Goal: Task Accomplishment & Management: Complete application form

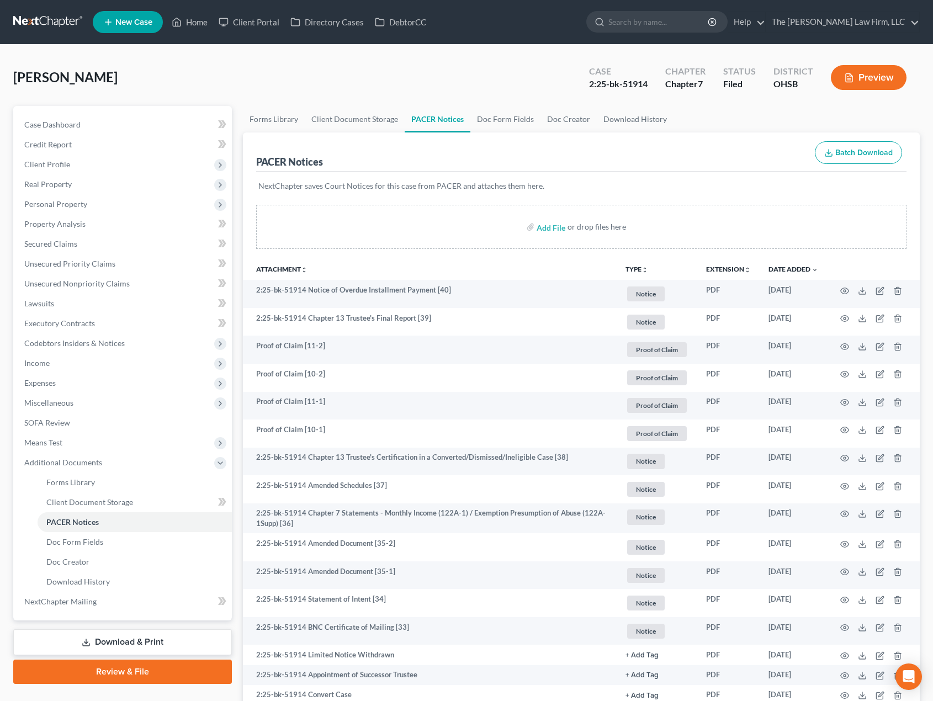
click at [51, 19] on link at bounding box center [48, 22] width 71 height 20
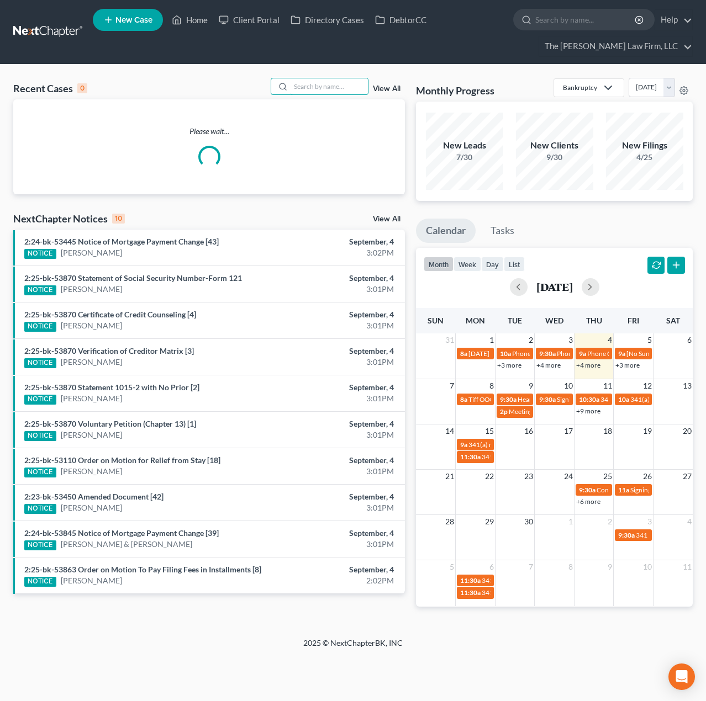
click at [344, 87] on input "search" at bounding box center [329, 86] width 77 height 16
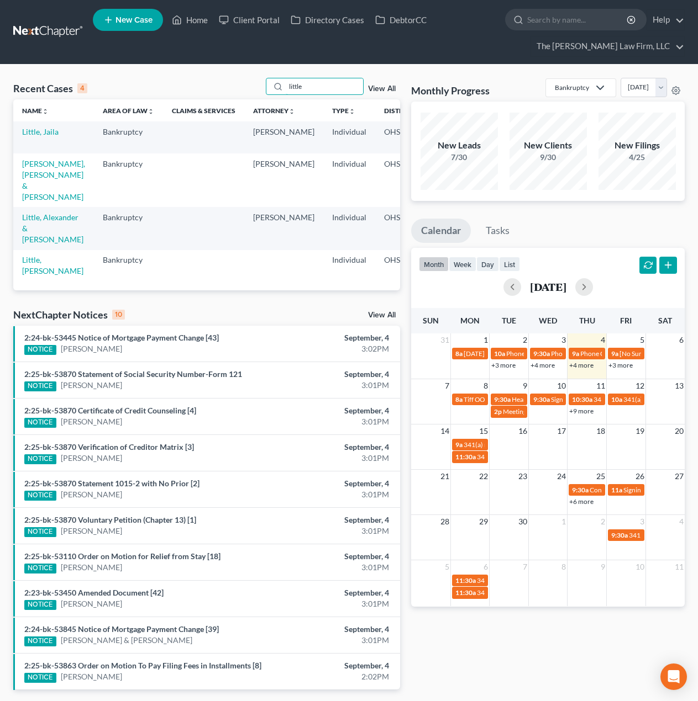
type input "little"
click at [25, 130] on link "Little, Jaila" at bounding box center [40, 131] width 36 height 9
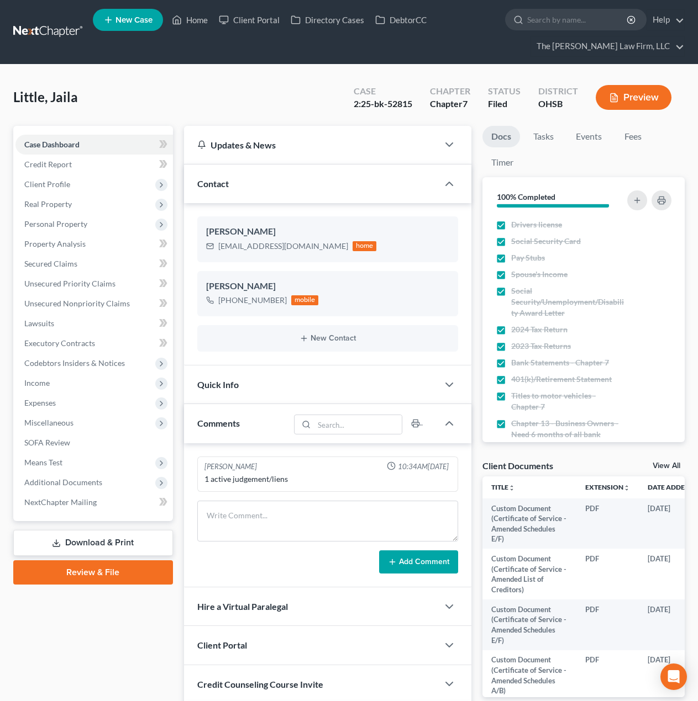
scroll to position [679, 0]
click at [83, 185] on span "Client Profile" at bounding box center [93, 185] width 157 height 20
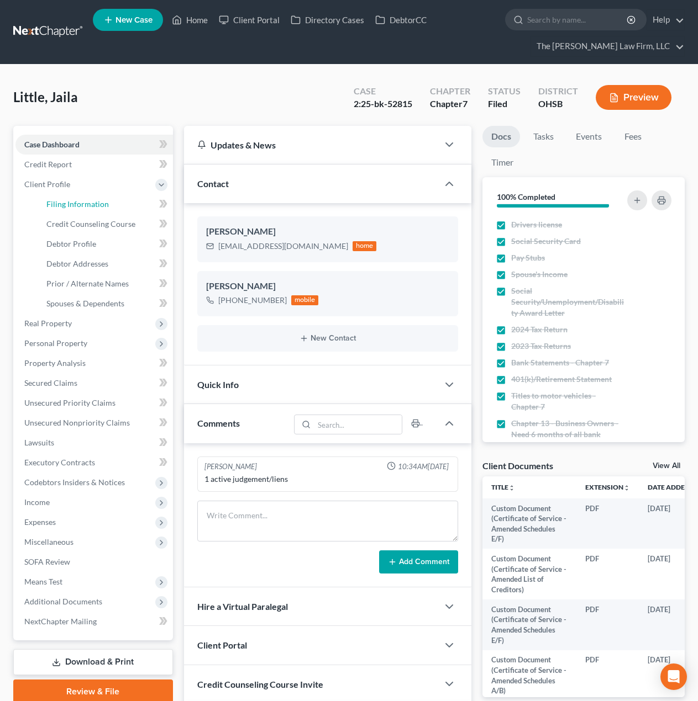
click at [81, 207] on span "Filing Information" at bounding box center [77, 203] width 62 height 9
select select "1"
select select "0"
select select "36"
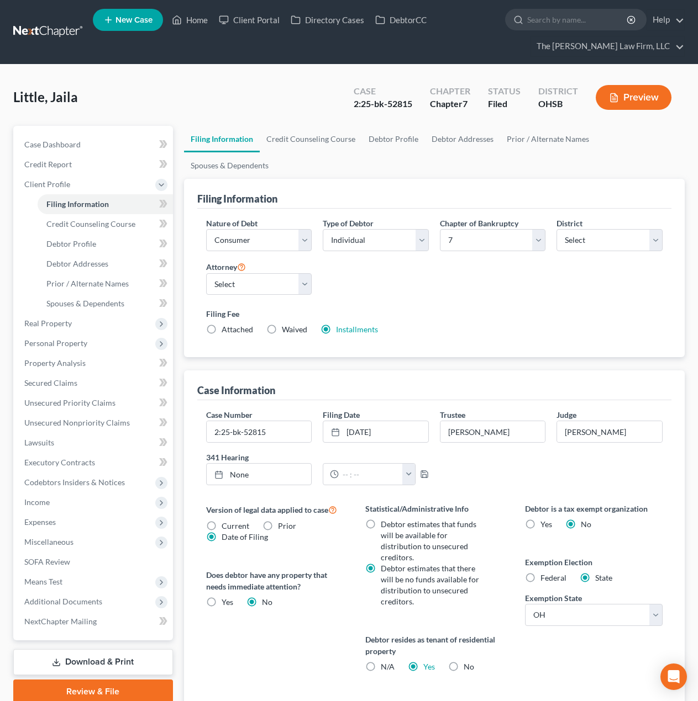
click at [49, 33] on link at bounding box center [48, 32] width 71 height 20
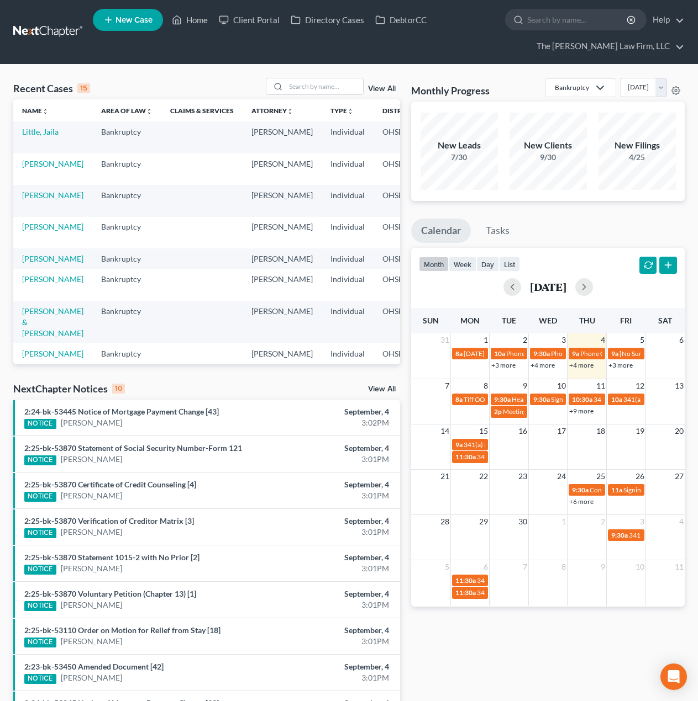
click at [36, 37] on link at bounding box center [48, 32] width 71 height 20
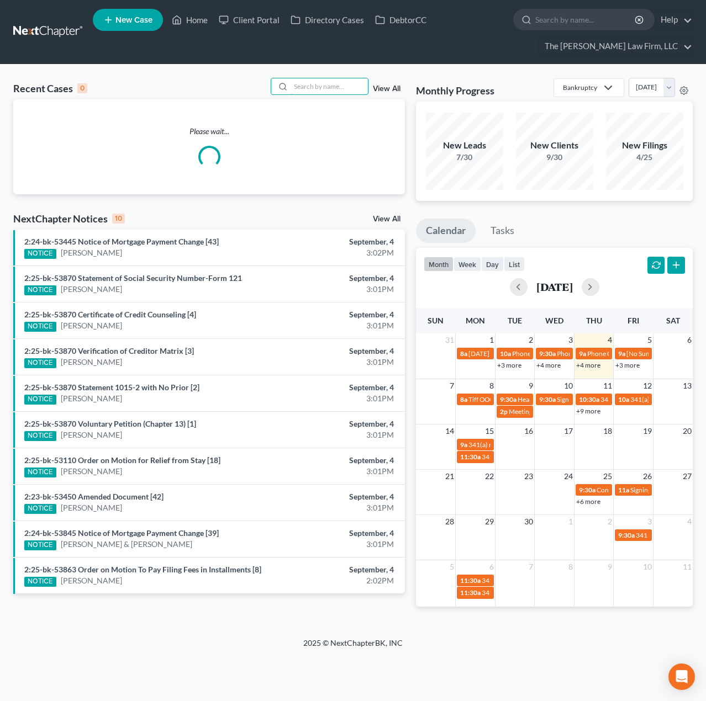
click at [337, 88] on input "search" at bounding box center [329, 86] width 77 height 16
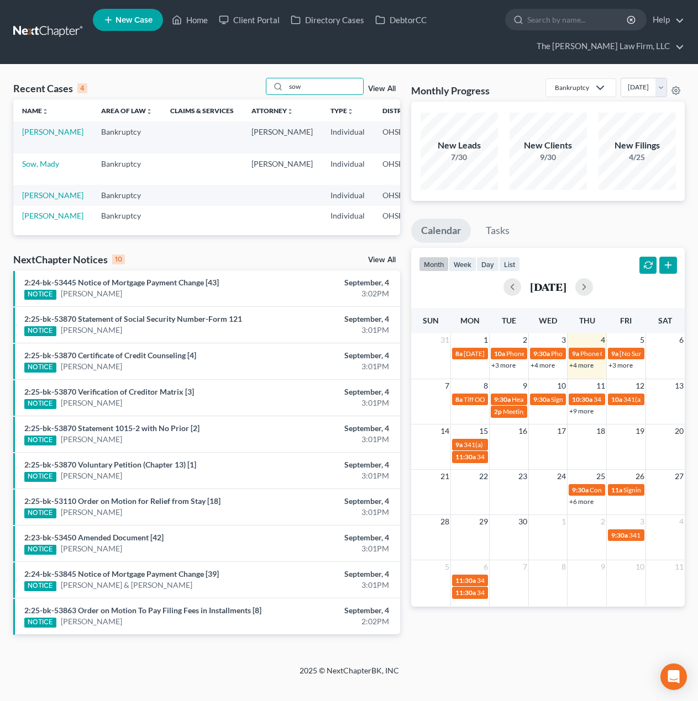
type input "sow"
click at [32, 136] on link "Sowers, Shane" at bounding box center [52, 131] width 61 height 9
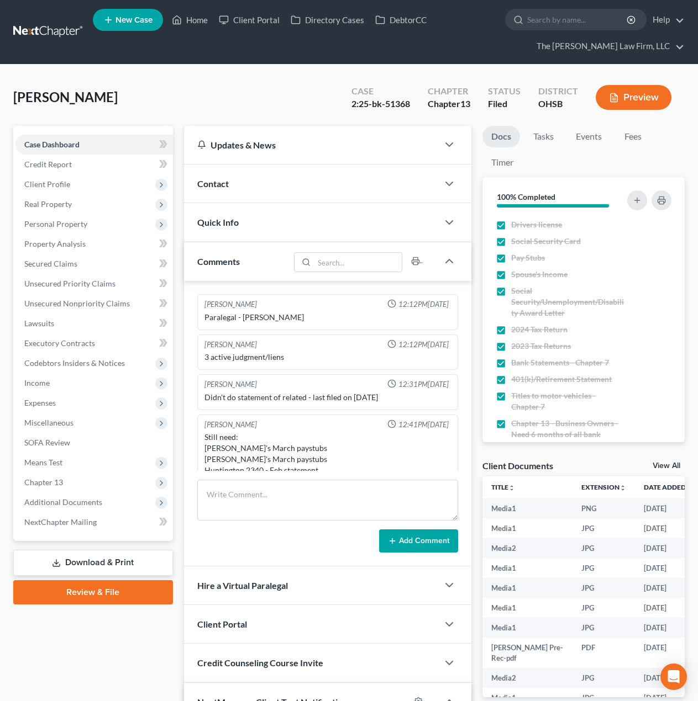
scroll to position [23, 0]
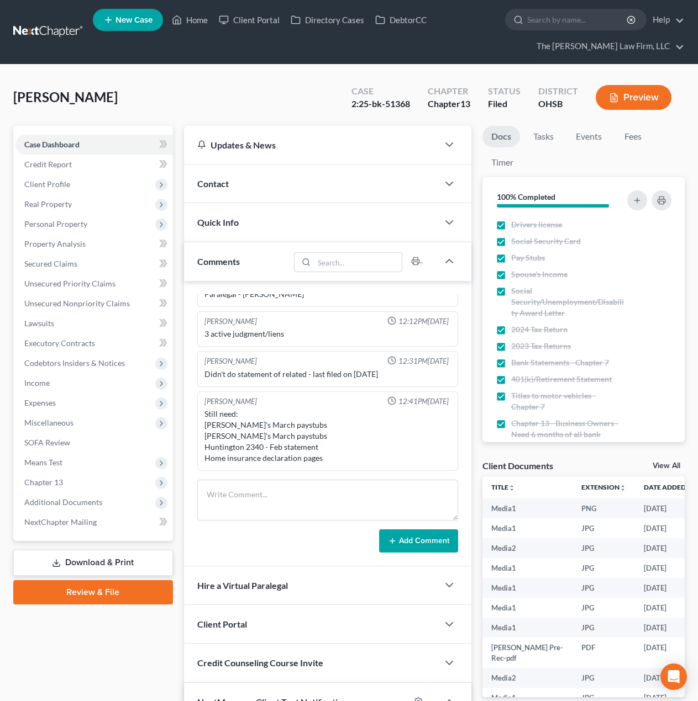
click at [60, 34] on link at bounding box center [48, 32] width 71 height 20
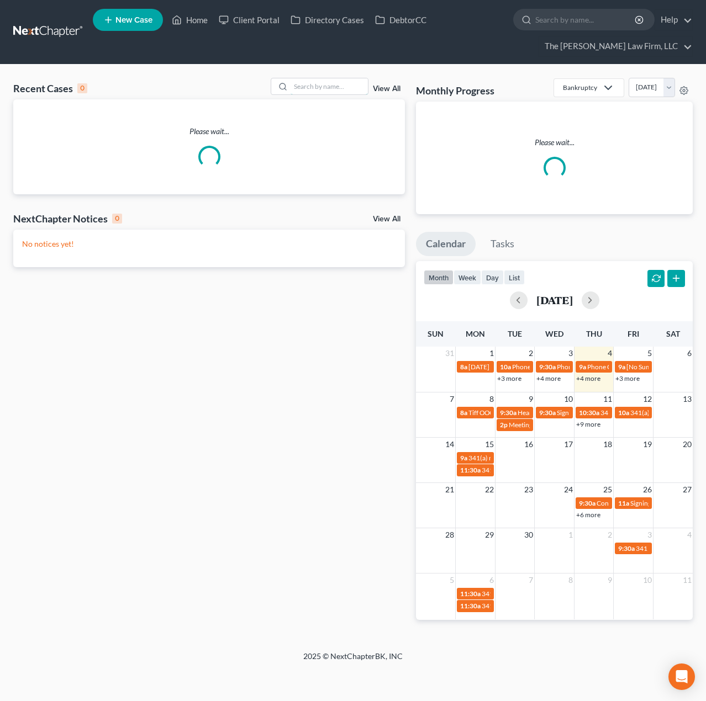
click at [344, 89] on input "search" at bounding box center [329, 86] width 77 height 16
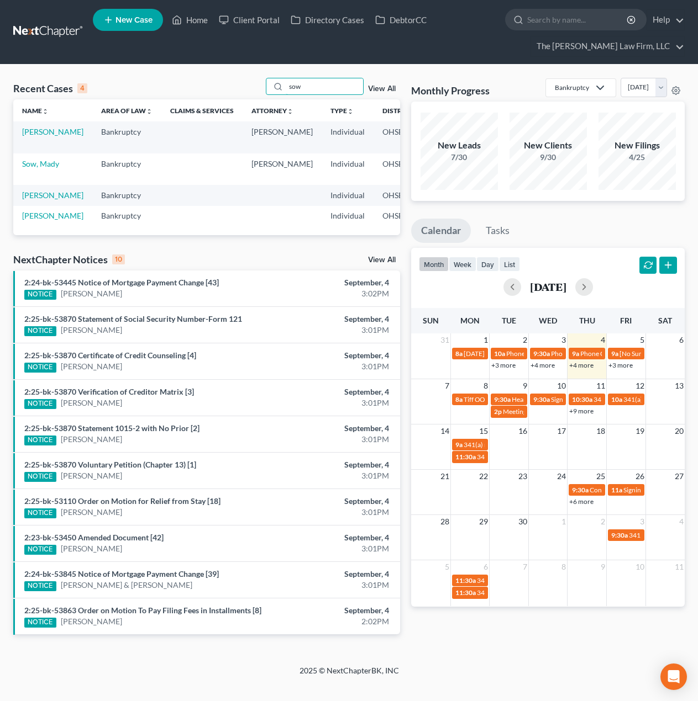
type input "sow"
click at [23, 167] on link "Sow, Mady" at bounding box center [40, 163] width 37 height 9
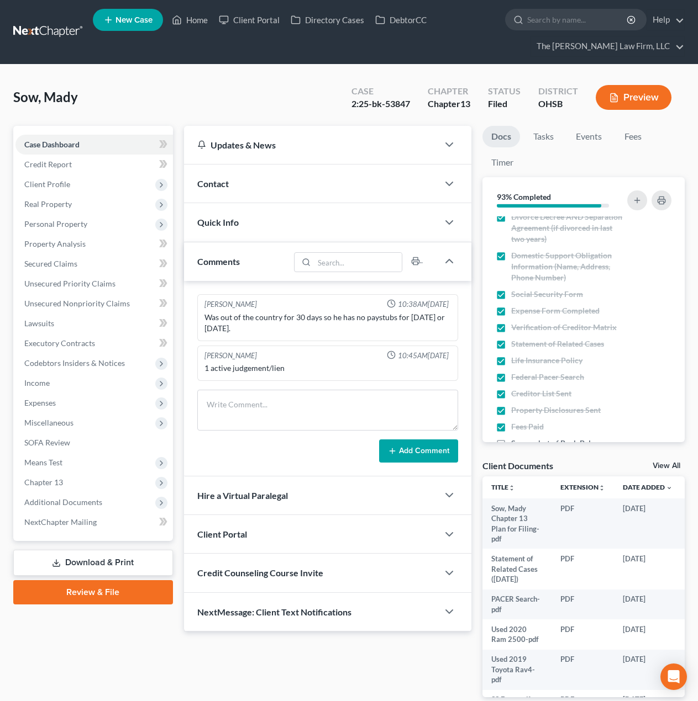
scroll to position [454, 0]
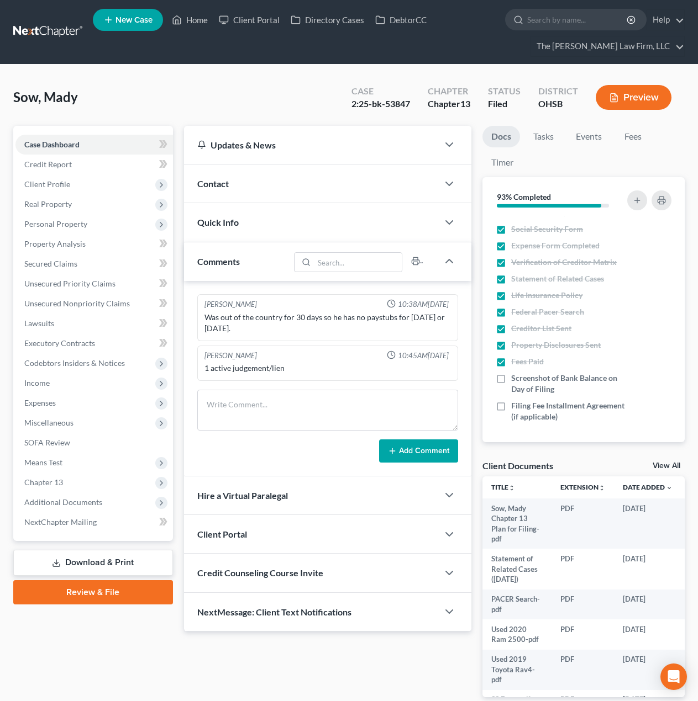
click at [541, 384] on span "Screenshot of Bank Balance on Day of Filing" at bounding box center [567, 384] width 113 height 22
click at [522, 380] on input "Screenshot of Bank Balance on Day of Filing" at bounding box center [518, 376] width 7 height 7
checkbox input "true"
click at [532, 411] on span "Filing Fee Installment Agreement (if applicable)" at bounding box center [567, 411] width 113 height 22
click at [522, 408] on input "Filing Fee Installment Agreement (if applicable)" at bounding box center [518, 403] width 7 height 7
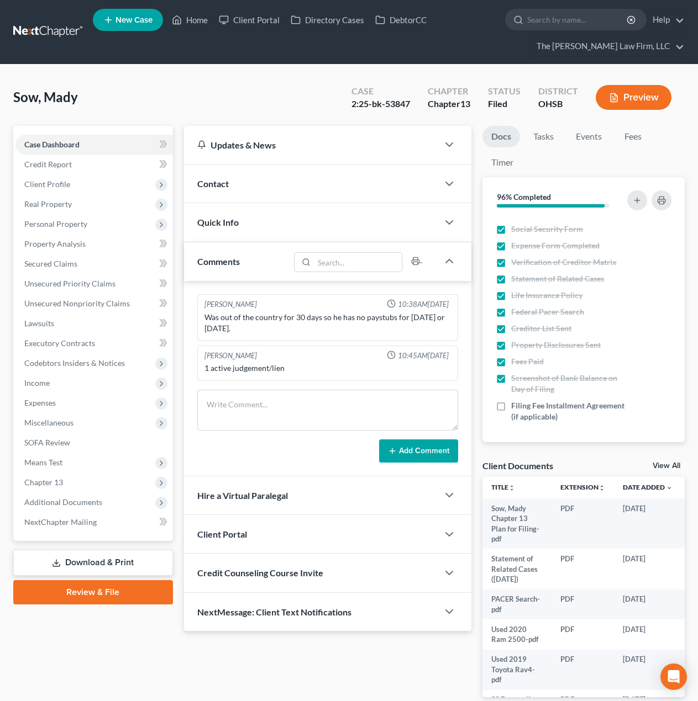
checkbox input "true"
click at [72, 508] on span "Additional Documents" at bounding box center [93, 503] width 157 height 20
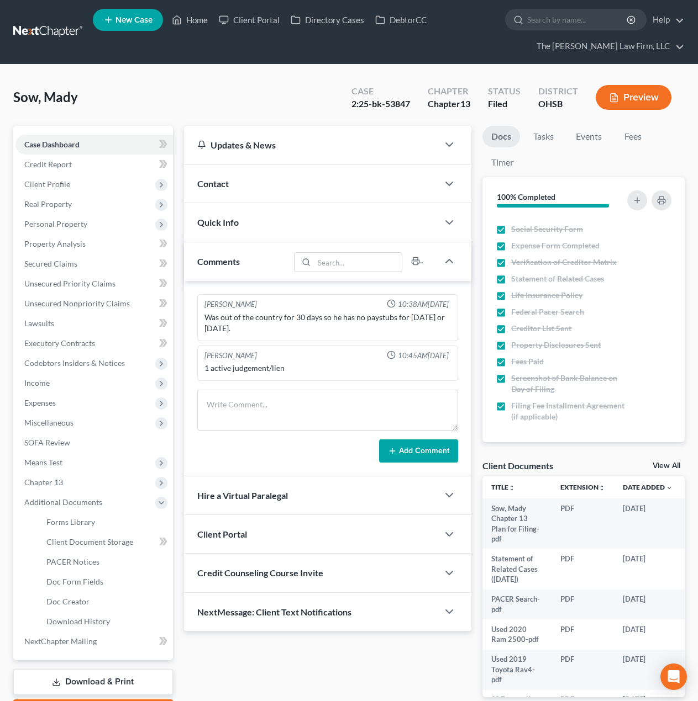
click at [57, 380] on span "Income" at bounding box center [93, 383] width 157 height 20
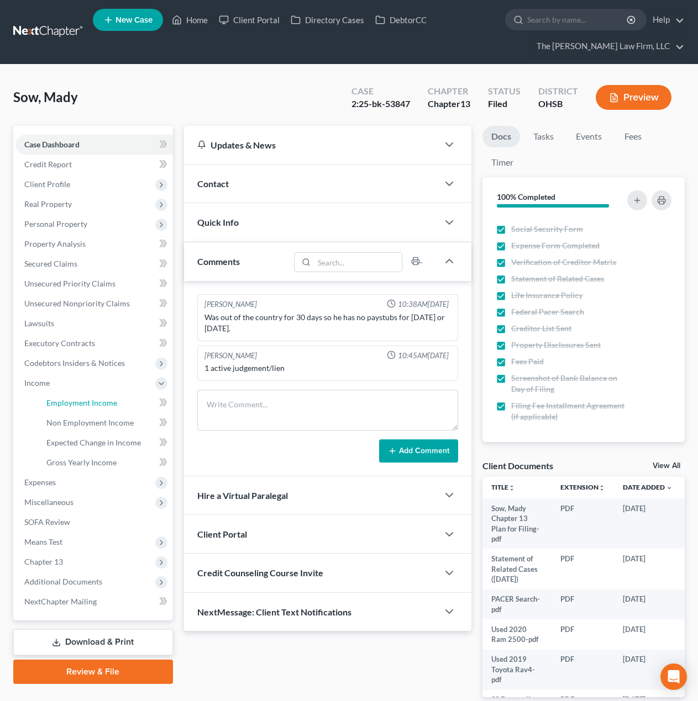
click at [68, 401] on span "Employment Income" at bounding box center [81, 402] width 71 height 9
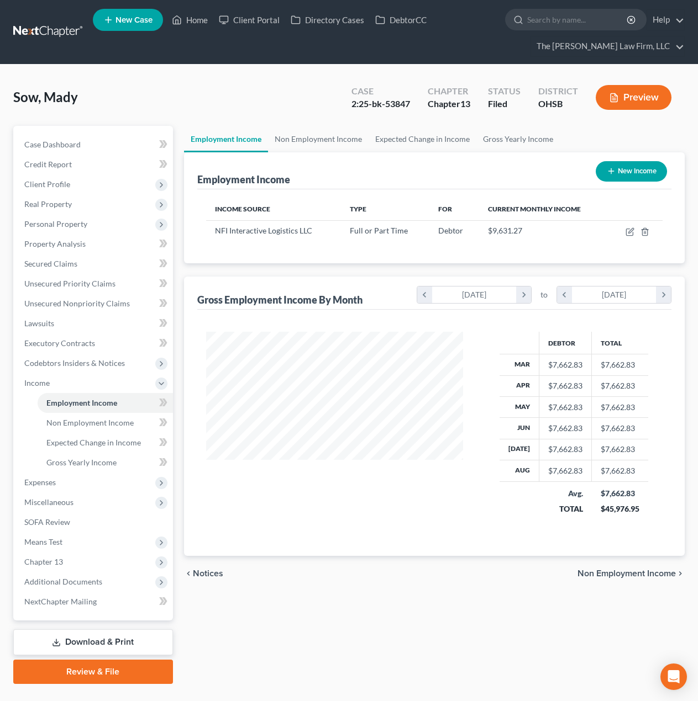
scroll to position [198, 279]
click at [85, 579] on span "Additional Documents" at bounding box center [63, 581] width 78 height 9
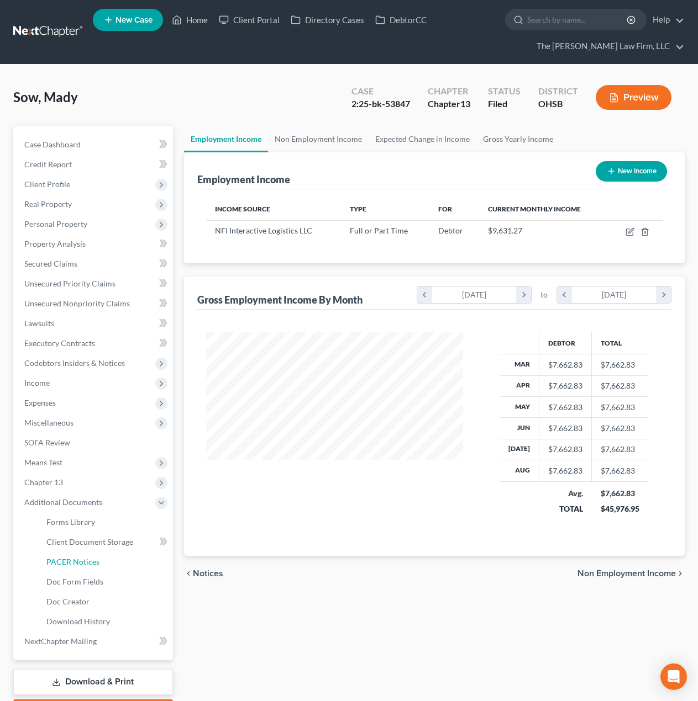
click at [88, 567] on link "PACER Notices" at bounding box center [105, 562] width 135 height 20
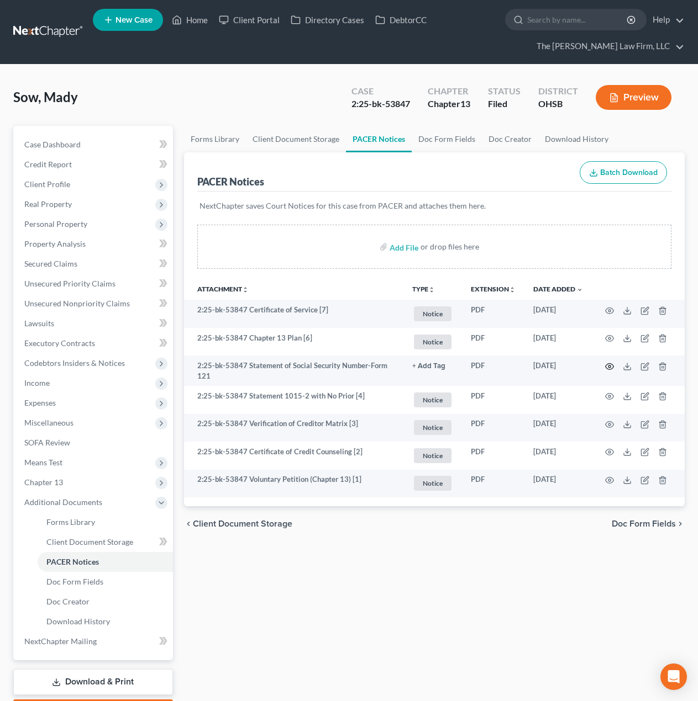
click at [606, 368] on icon "button" at bounding box center [609, 367] width 8 height 6
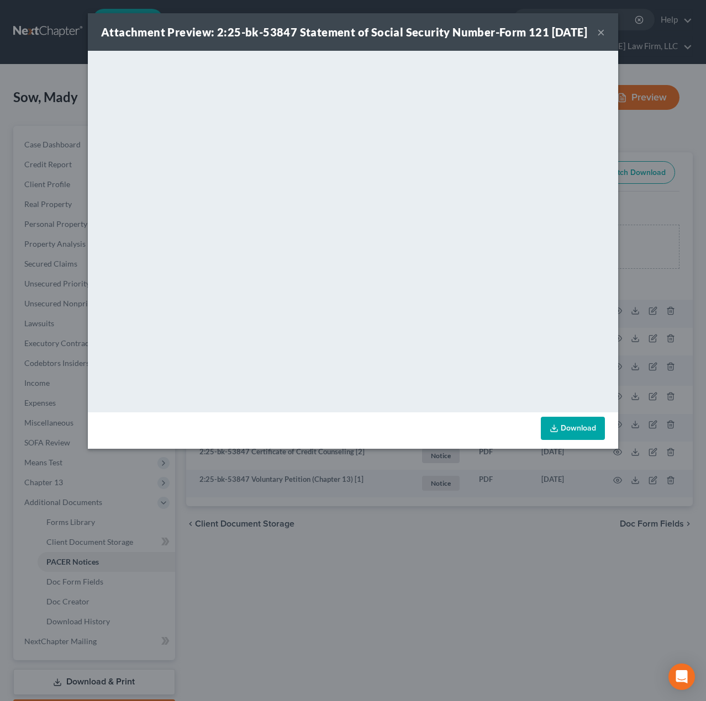
click at [353, 559] on div "Attachment Preview: 2:25-bk-53847 Statement of Social Security Number-Form 121 …" at bounding box center [353, 350] width 706 height 701
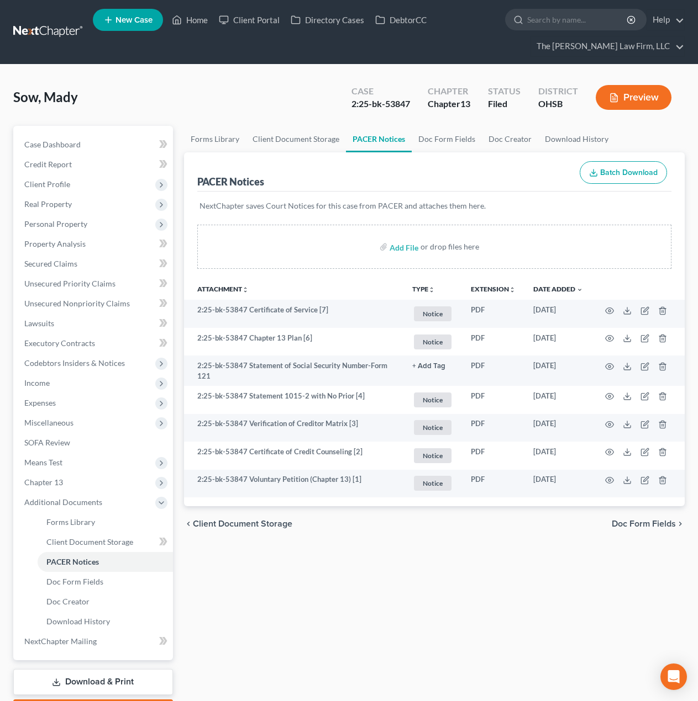
click at [51, 401] on span "Expenses" at bounding box center [39, 402] width 31 height 9
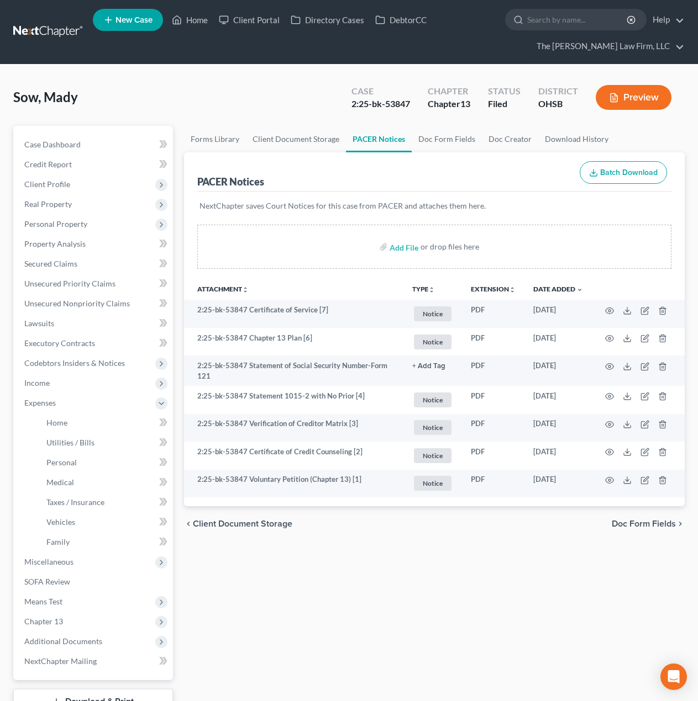
click at [55, 388] on span "Income" at bounding box center [93, 383] width 157 height 20
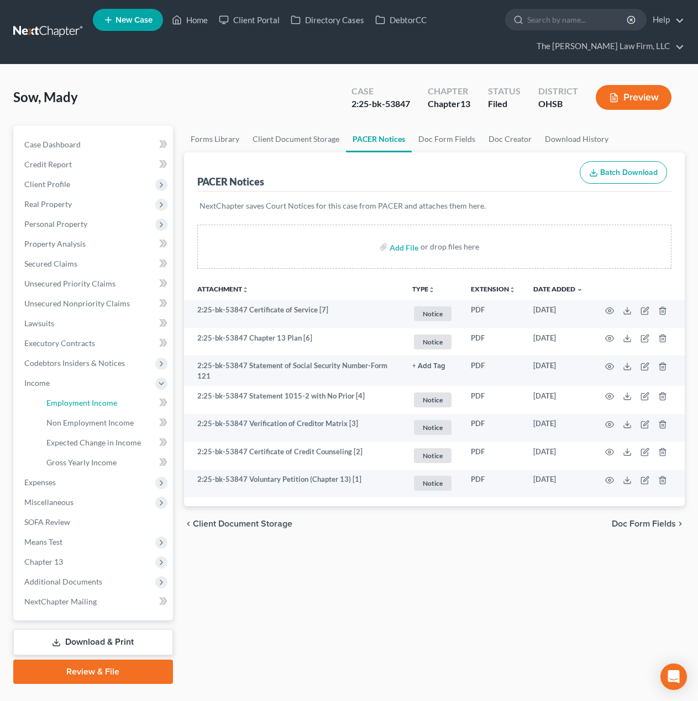
click at [61, 397] on link "Employment Income" at bounding box center [105, 403] width 135 height 20
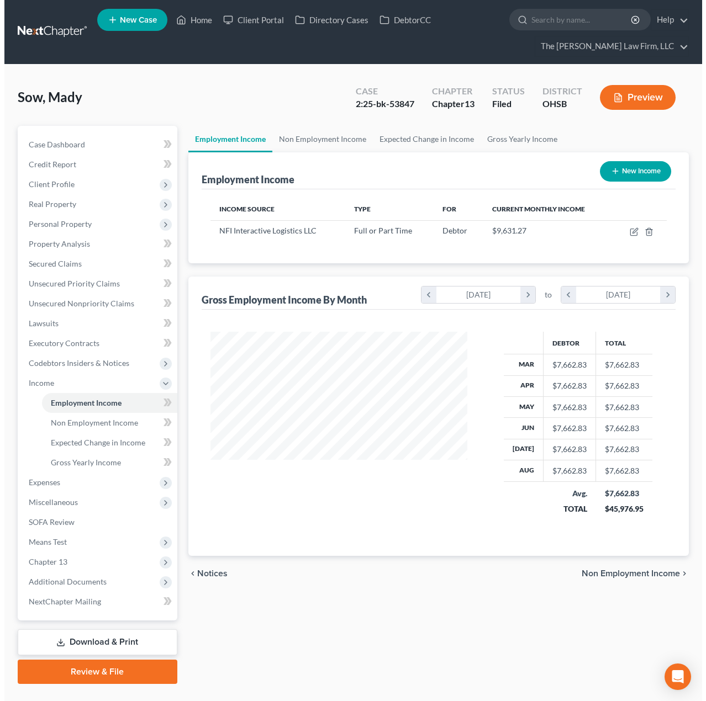
scroll to position [198, 279]
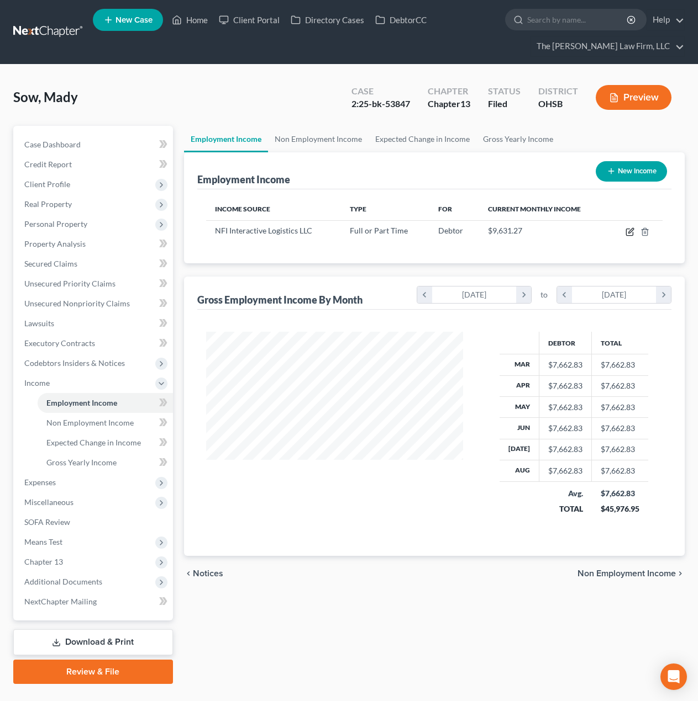
click at [632, 229] on icon "button" at bounding box center [629, 232] width 9 height 9
select select "0"
select select "33"
select select "3"
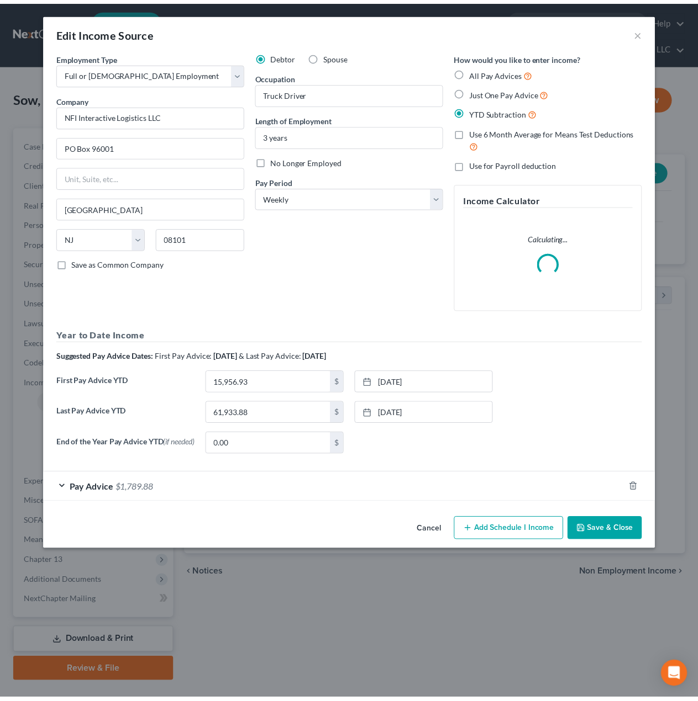
scroll to position [198, 283]
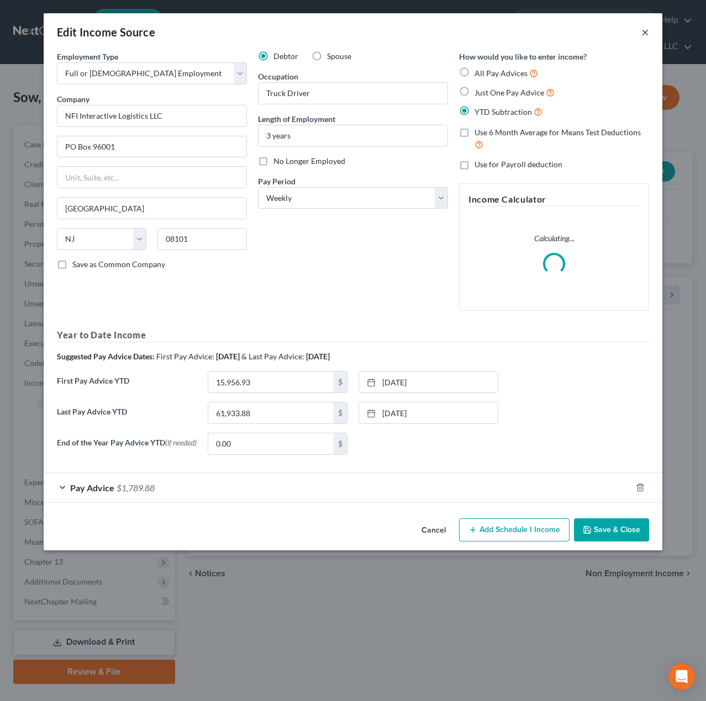
click at [645, 33] on button "×" at bounding box center [645, 31] width 8 height 13
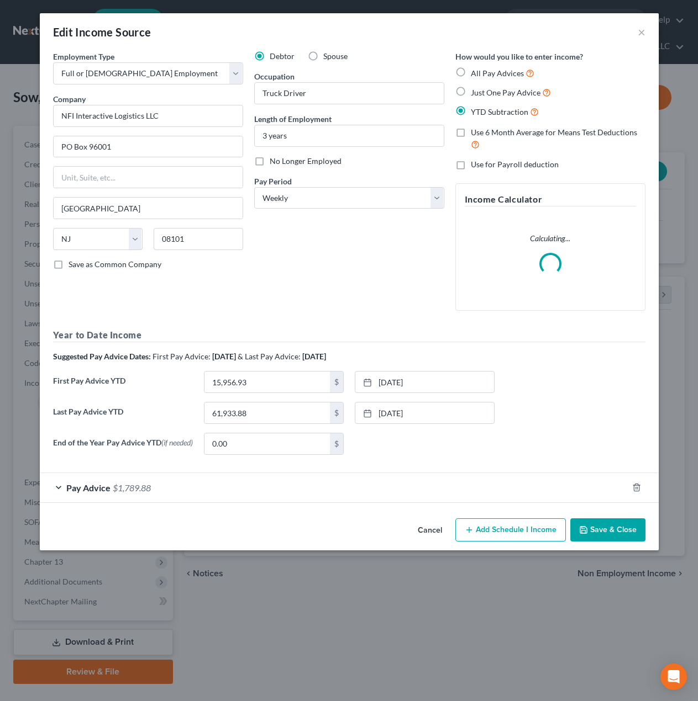
scroll to position [552112, 552031]
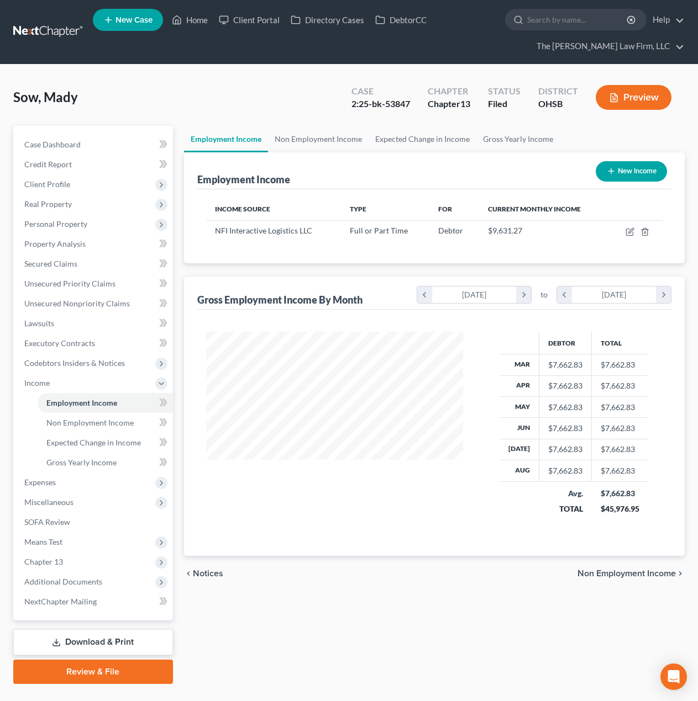
click at [45, 183] on span "Client Profile" at bounding box center [47, 184] width 46 height 9
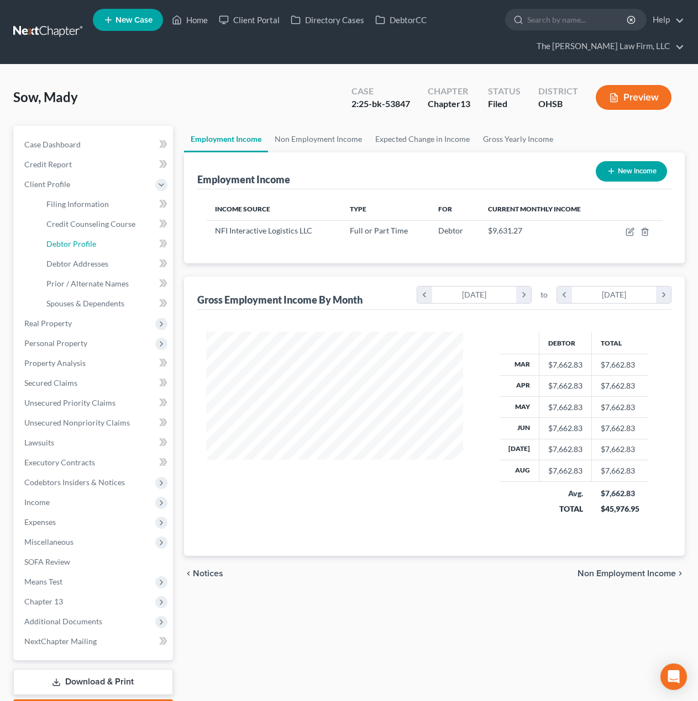
click at [78, 241] on span "Debtor Profile" at bounding box center [71, 243] width 50 height 9
select select "0"
select select "5"
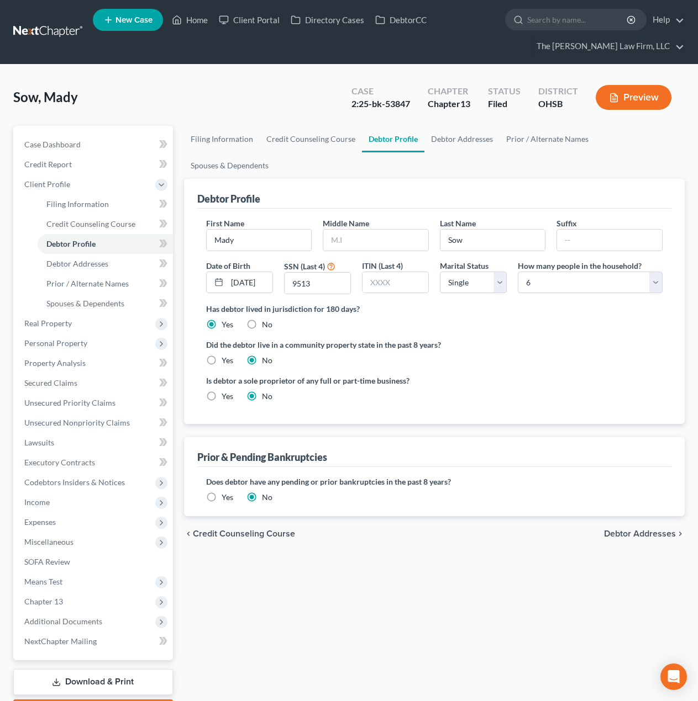
click at [60, 501] on span "Income" at bounding box center [93, 503] width 157 height 20
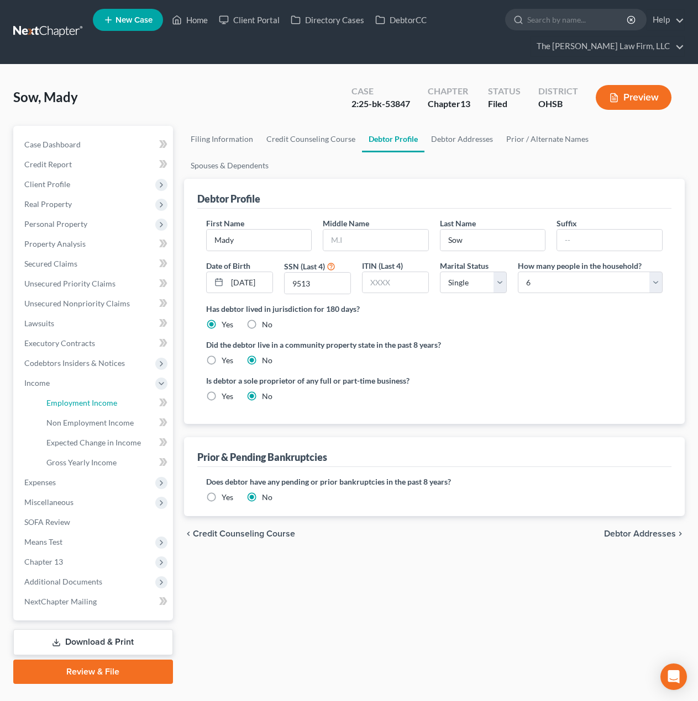
click at [80, 393] on link "Employment Income" at bounding box center [105, 403] width 135 height 20
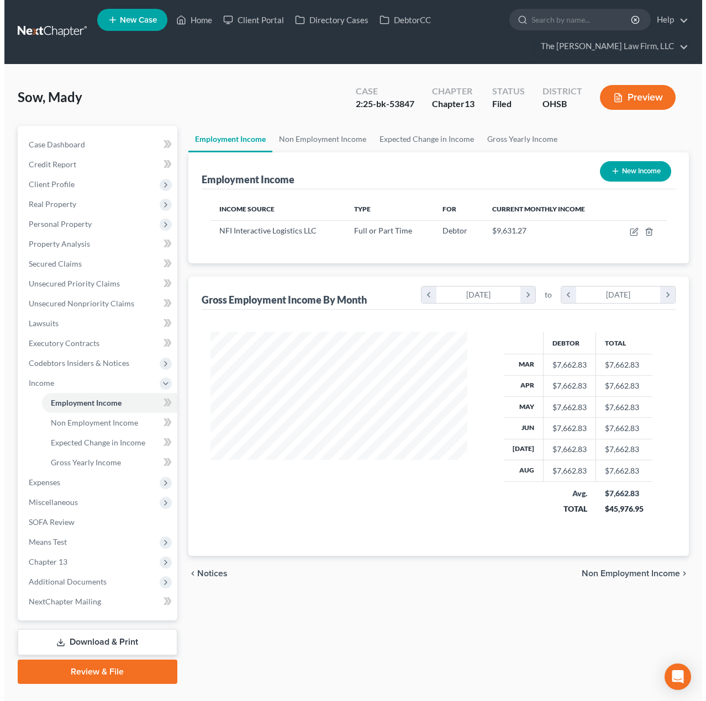
scroll to position [198, 279]
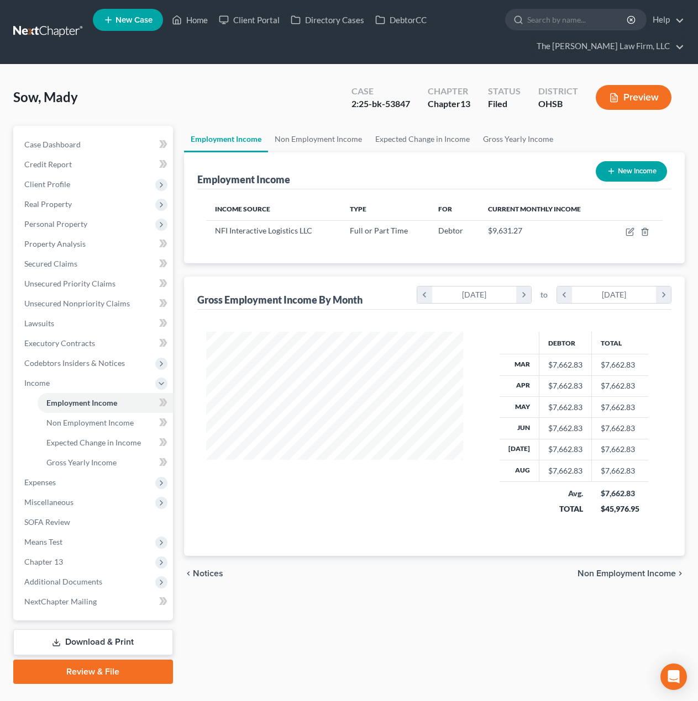
click at [625, 235] on td at bounding box center [636, 230] width 54 height 21
click at [626, 234] on icon "button" at bounding box center [629, 232] width 7 height 7
select select "0"
select select "33"
select select "3"
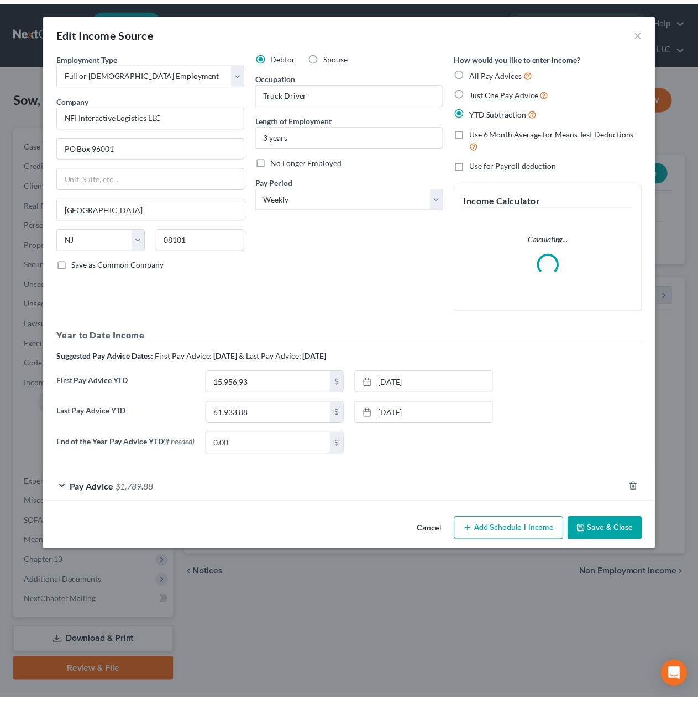
scroll to position [198, 283]
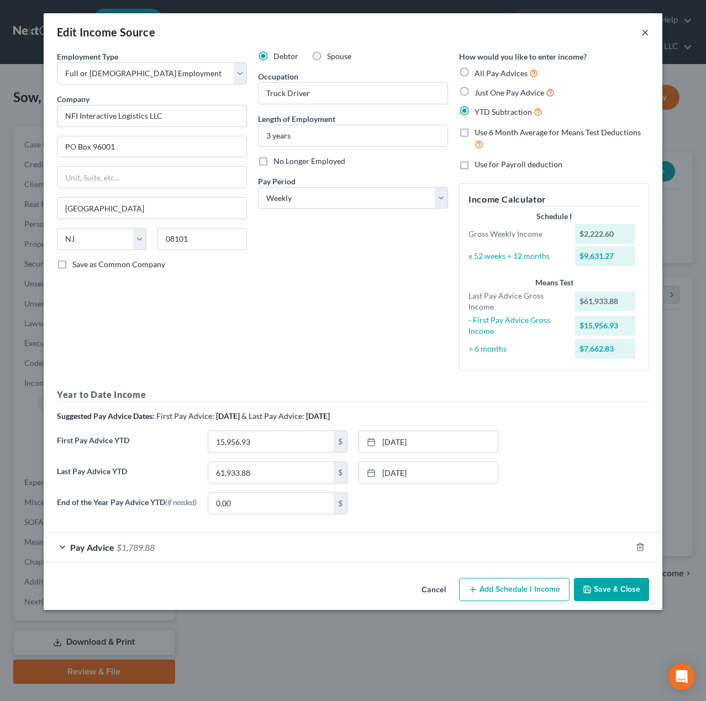
click at [643, 33] on button "×" at bounding box center [645, 31] width 8 height 13
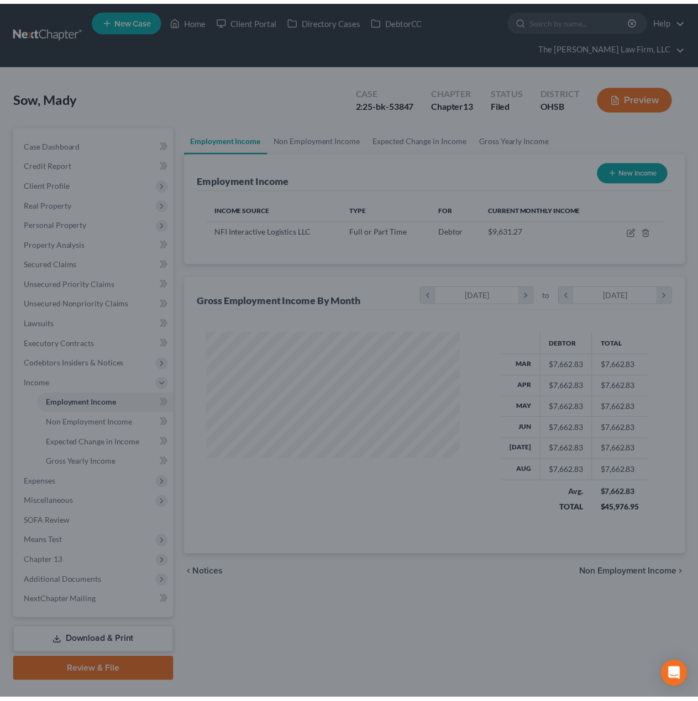
scroll to position [552112, 552031]
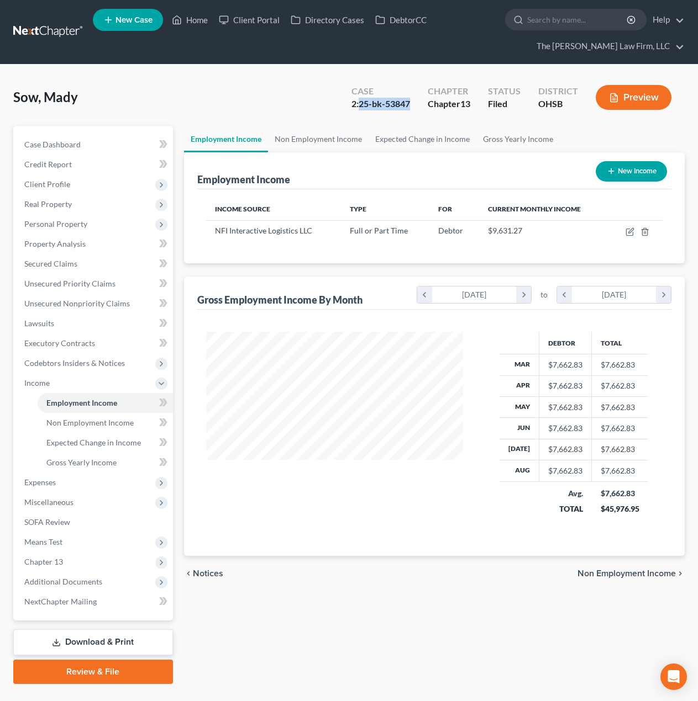
drag, startPoint x: 360, startPoint y: 103, endPoint x: 409, endPoint y: 101, distance: 48.7
click at [409, 101] on div "2:25-bk-53847" at bounding box center [380, 104] width 59 height 13
copy div "25-bk-53847"
